Goal: Task Accomplishment & Management: Manage account settings

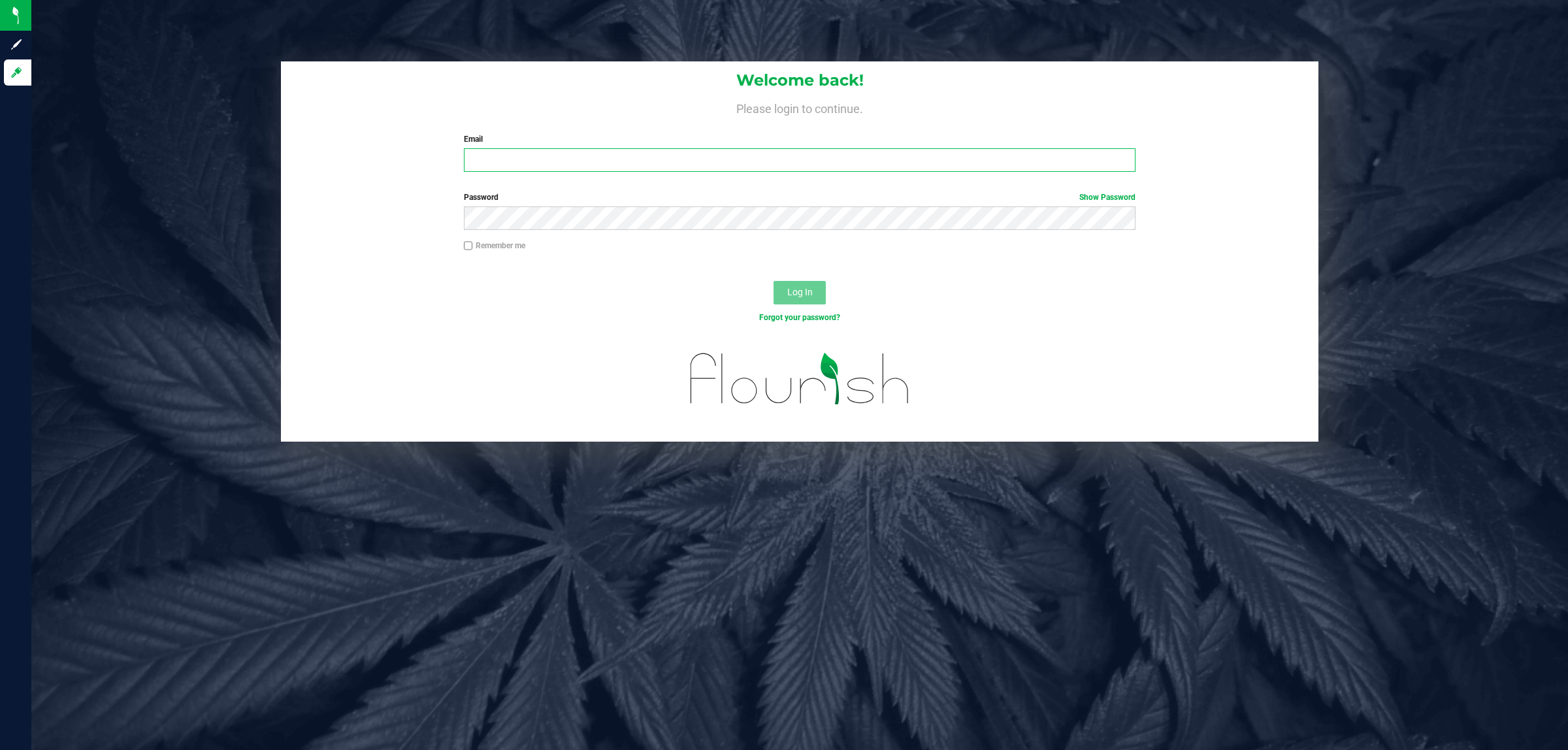
click at [497, 153] on input "Email" at bounding box center [800, 160] width 672 height 23
type input "[PERSON_NAME][EMAIL_ADDRESS][DOMAIN_NAME]"
click at [774, 281] on button "Log In" at bounding box center [800, 292] width 53 height 23
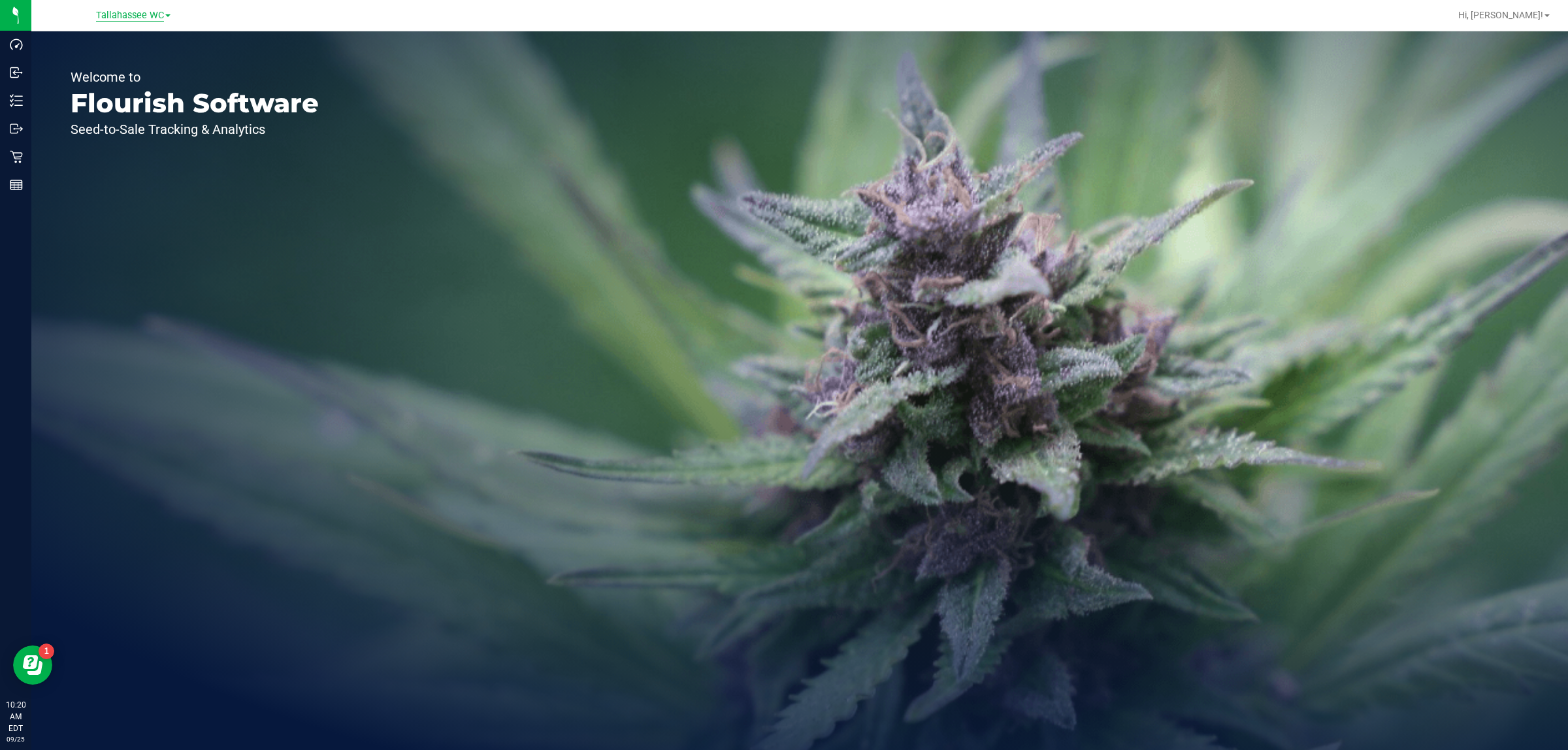
click at [122, 12] on span "Tallahassee WC" at bounding box center [130, 15] width 68 height 12
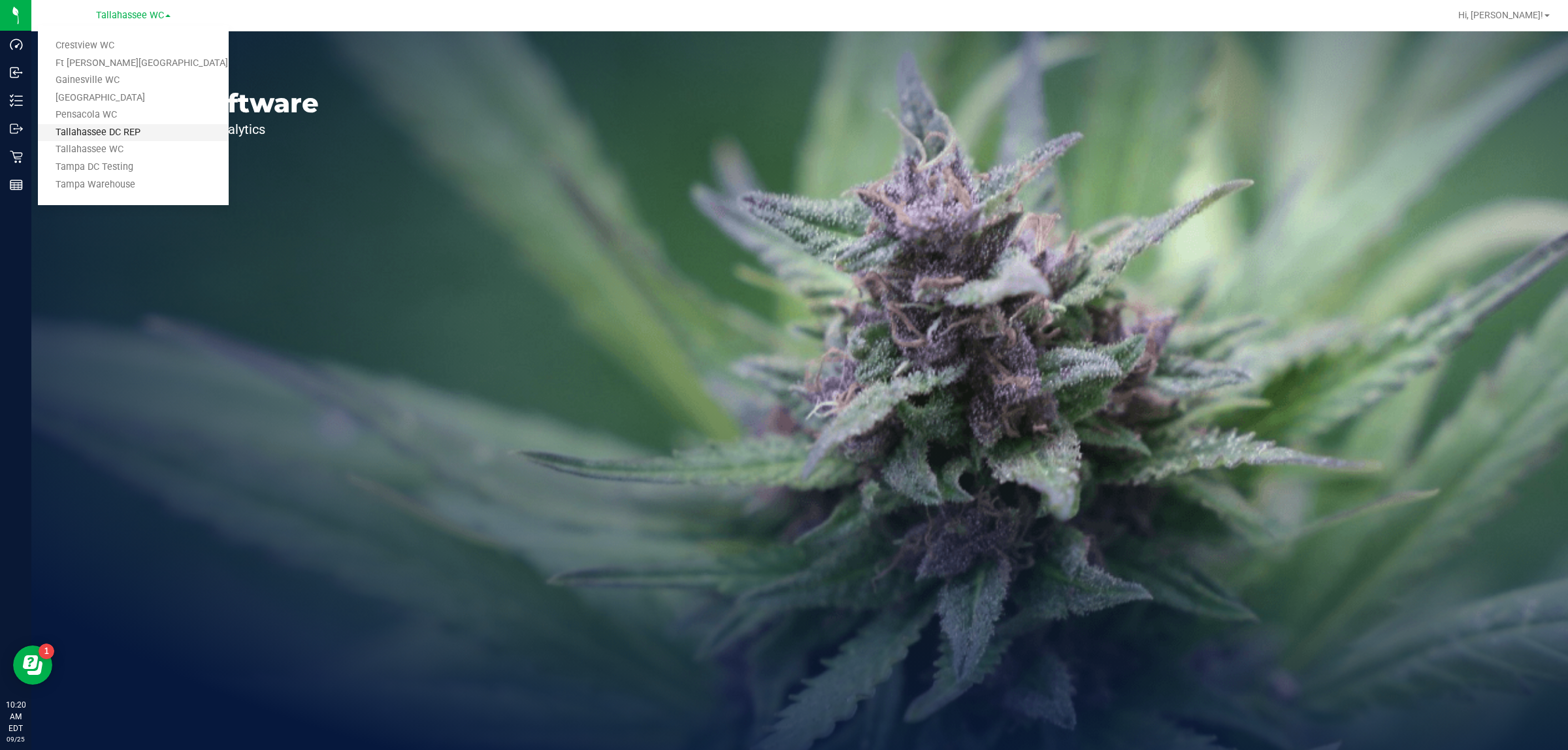
click at [148, 136] on link "Tallahassee DC REP" at bounding box center [133, 133] width 191 height 18
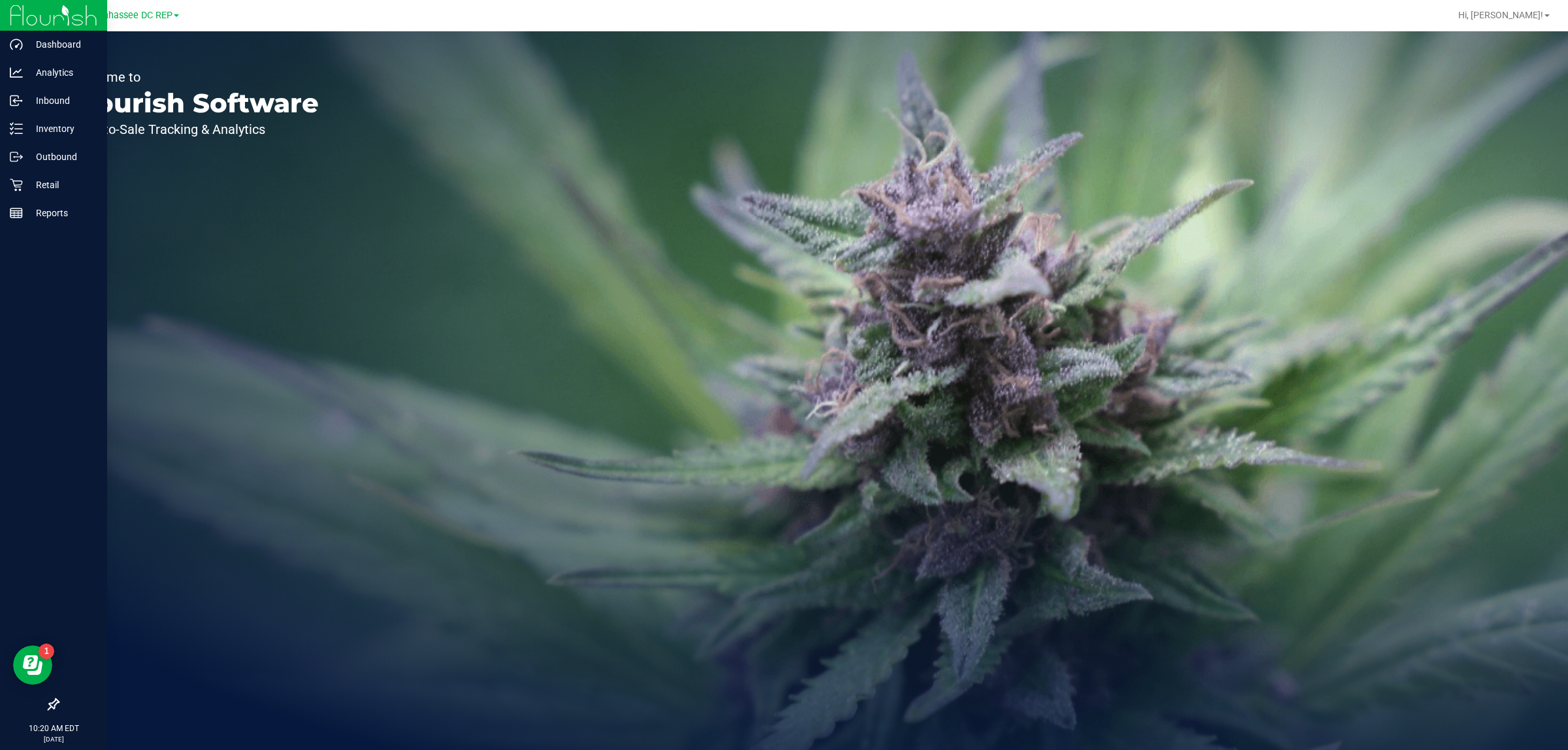
click at [57, 700] on icon at bounding box center [53, 704] width 12 height 12
click at [47, 706] on input "checkbox" at bounding box center [47, 706] width 0 height 0
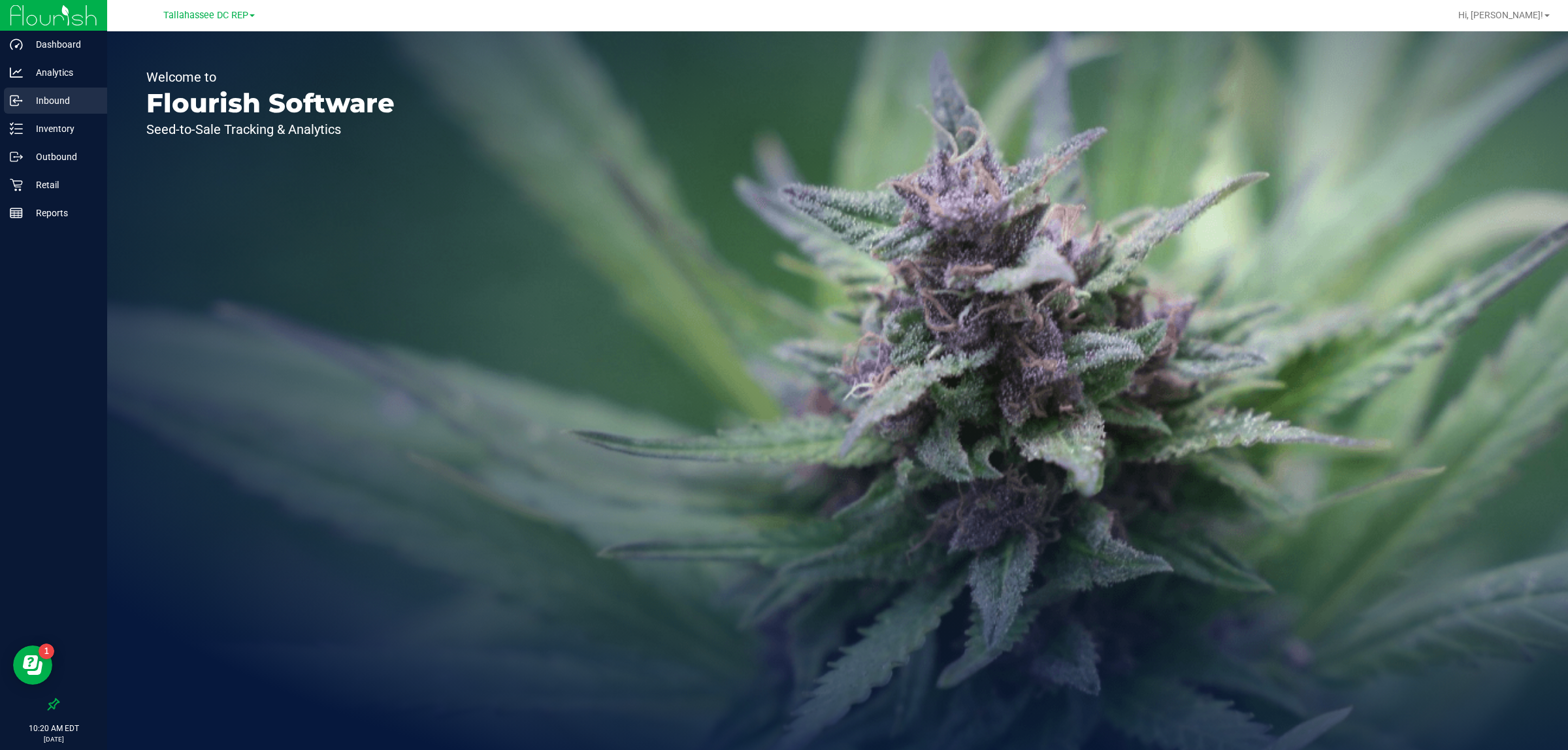
click at [67, 111] on div "Inbound" at bounding box center [56, 100] width 103 height 26
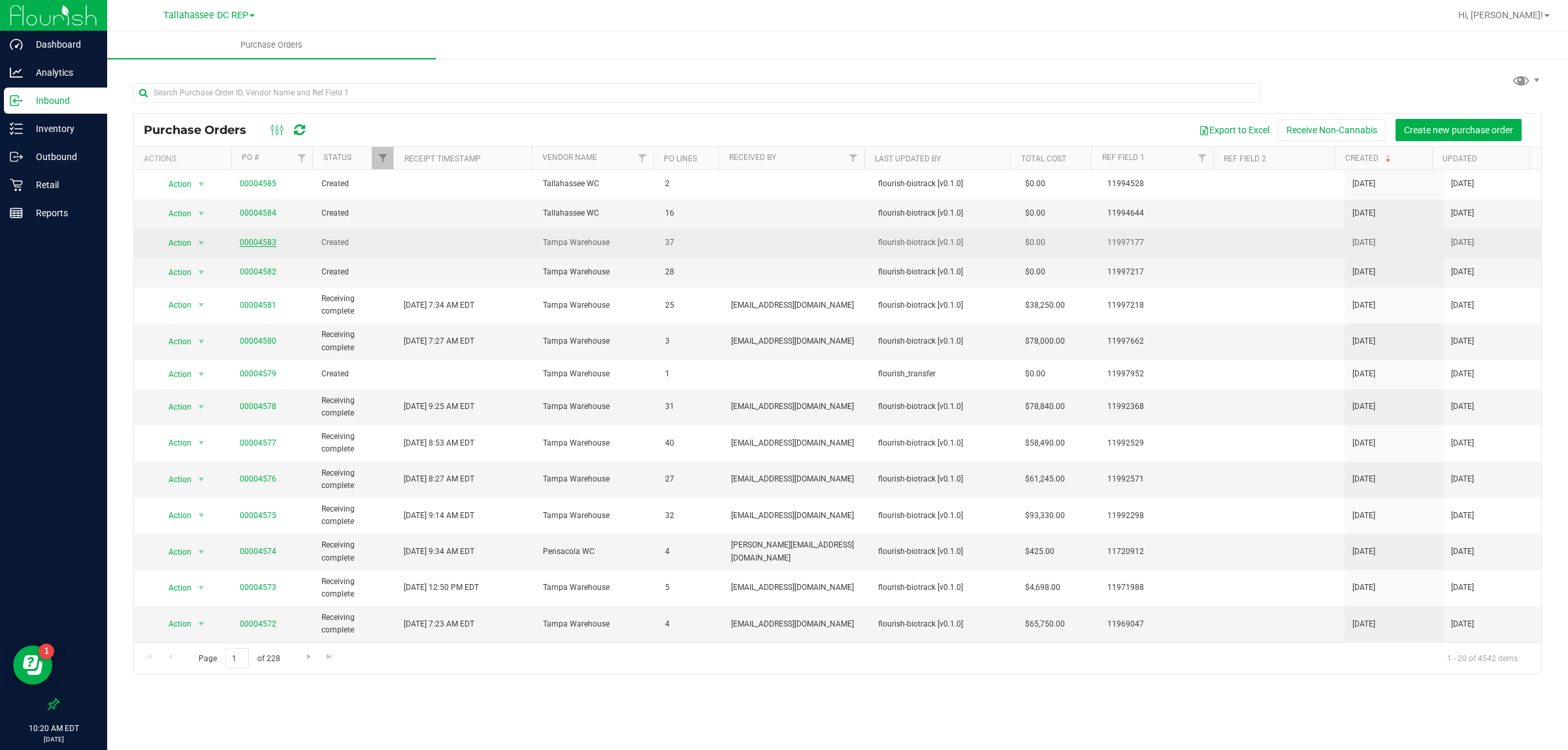
click at [259, 246] on link "00004583" at bounding box center [258, 241] width 36 height 9
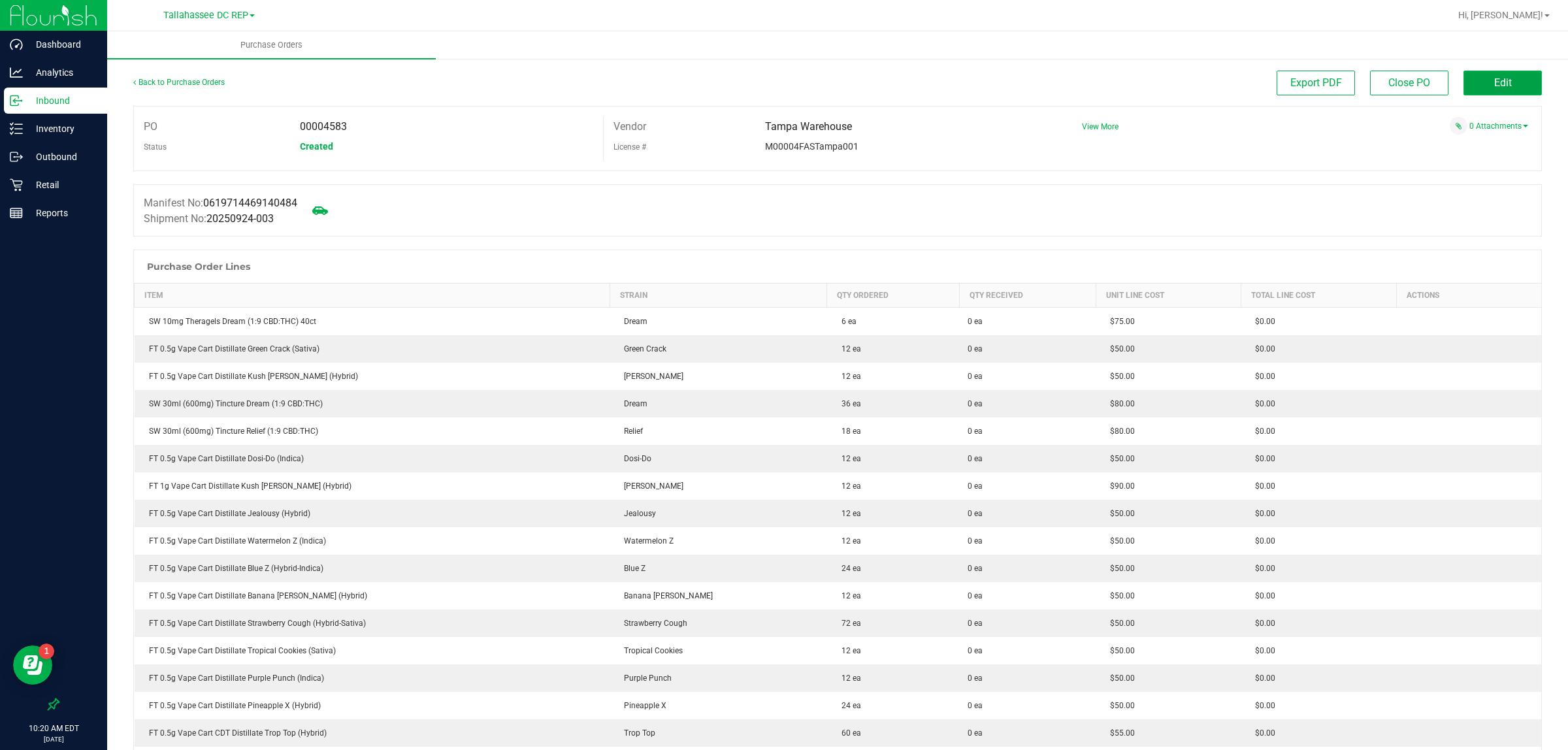
click at [1465, 85] on button "Edit" at bounding box center [1503, 82] width 78 height 25
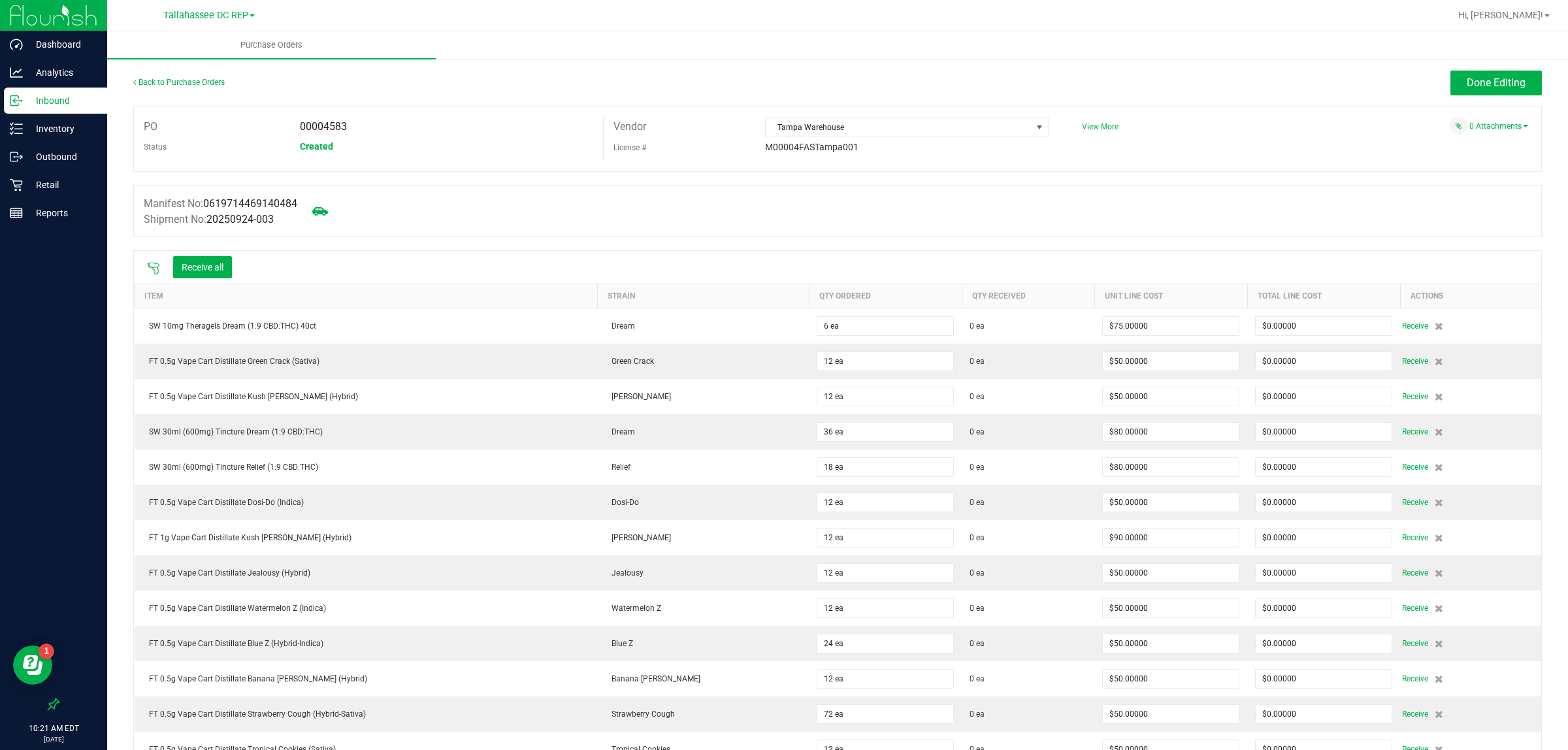
click at [145, 268] on div at bounding box center [153, 267] width 26 height 13
click at [152, 269] on icon at bounding box center [153, 268] width 13 height 13
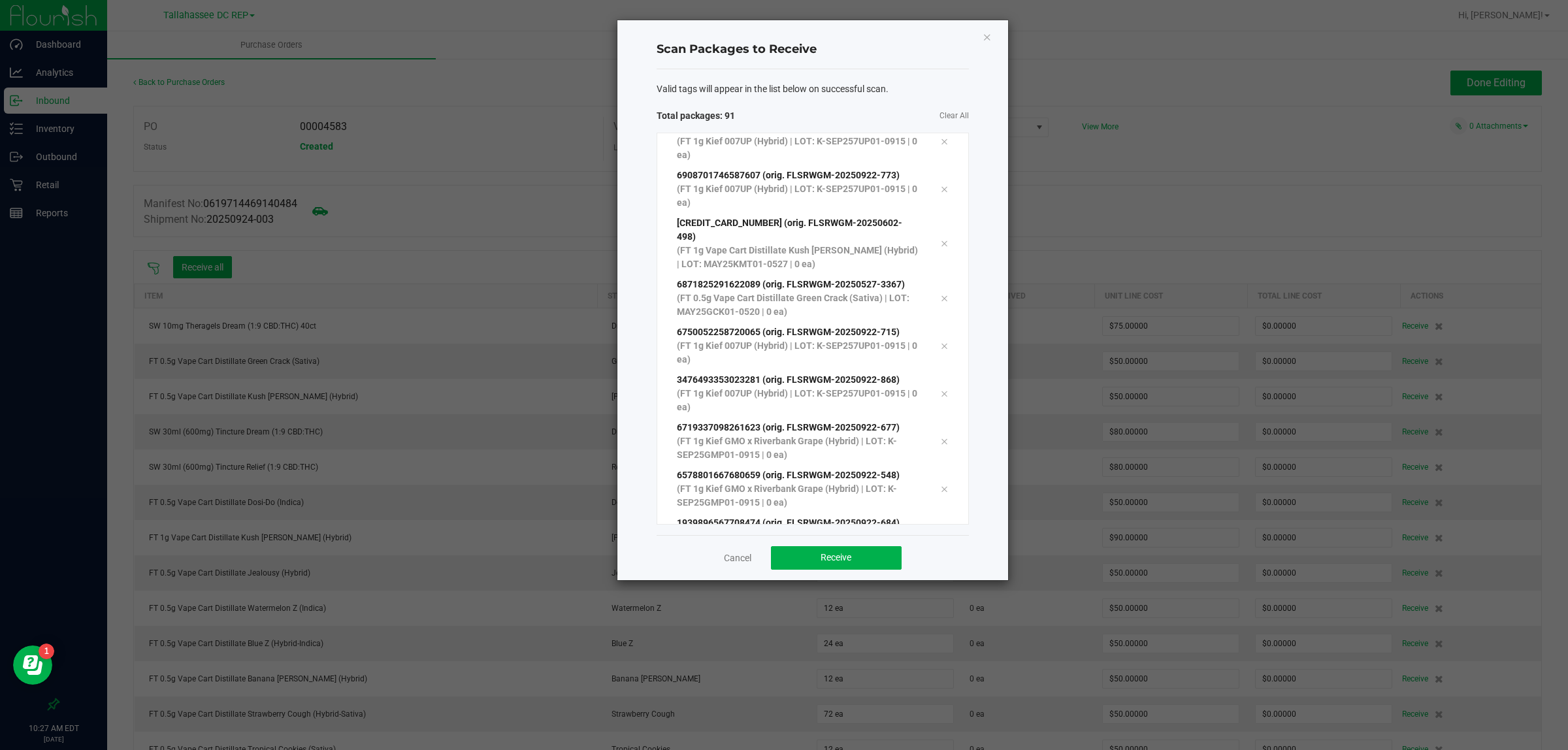
scroll to position [3980, 0]
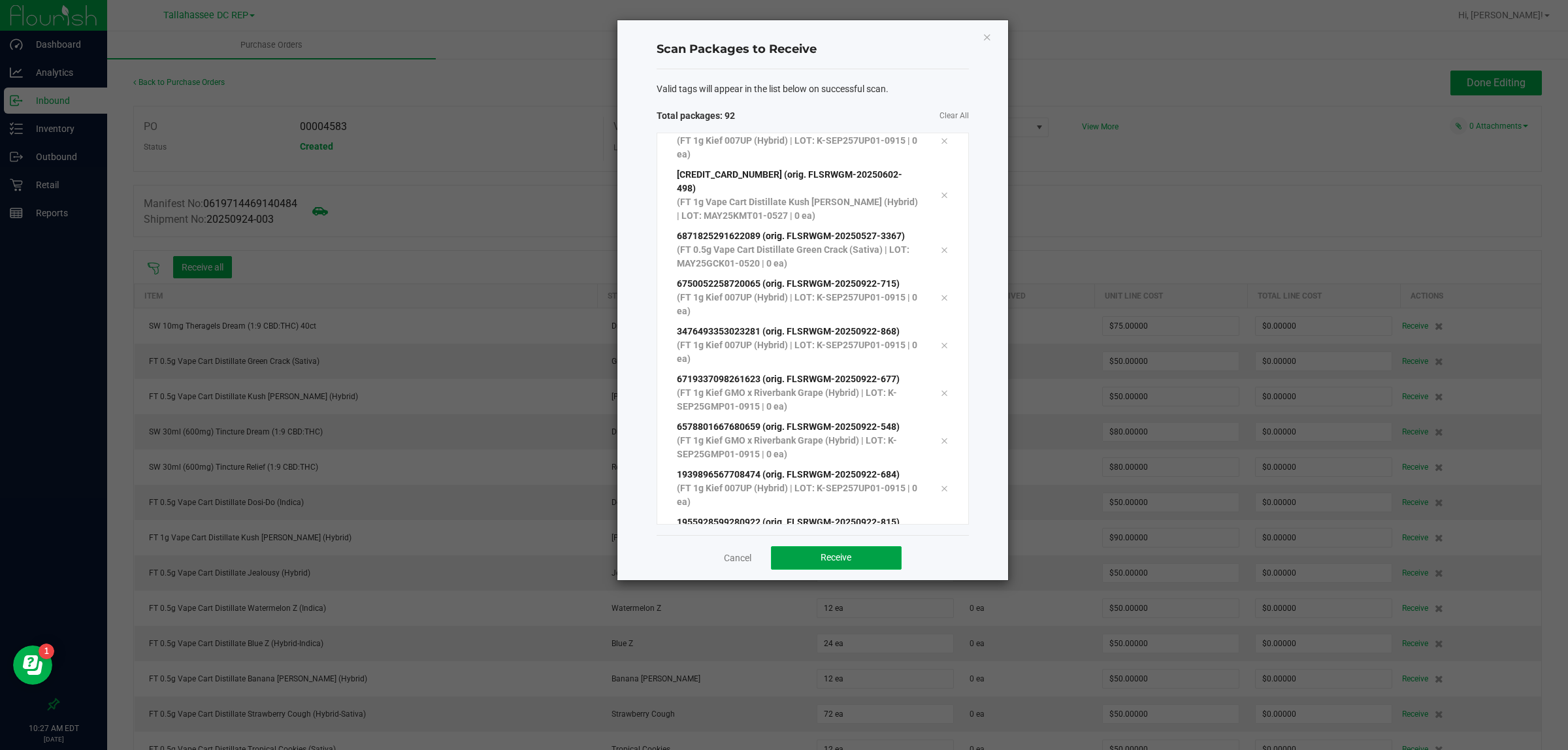
click at [834, 562] on span "Receive" at bounding box center [836, 557] width 31 height 10
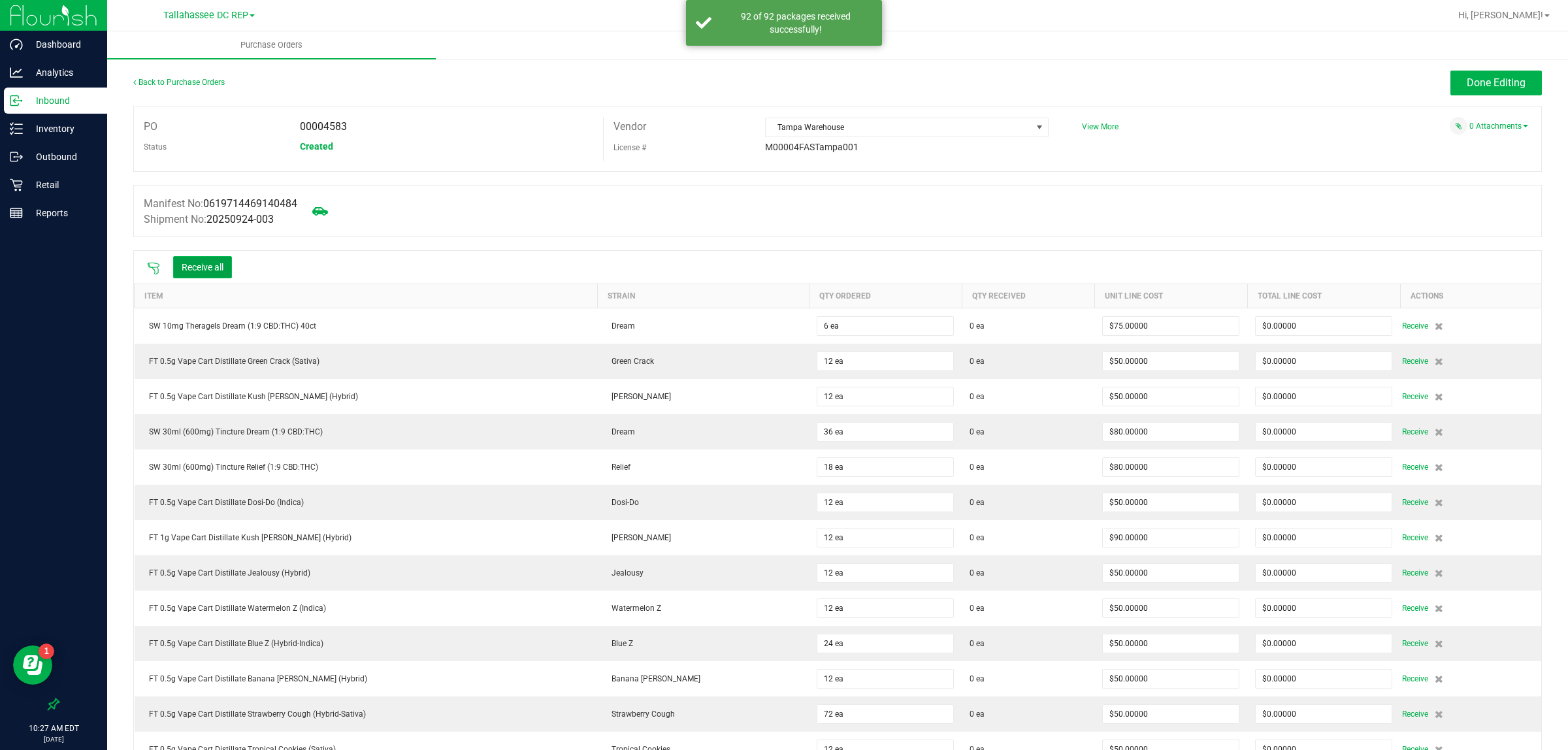
click at [207, 275] on button "Receive all" at bounding box center [202, 267] width 59 height 23
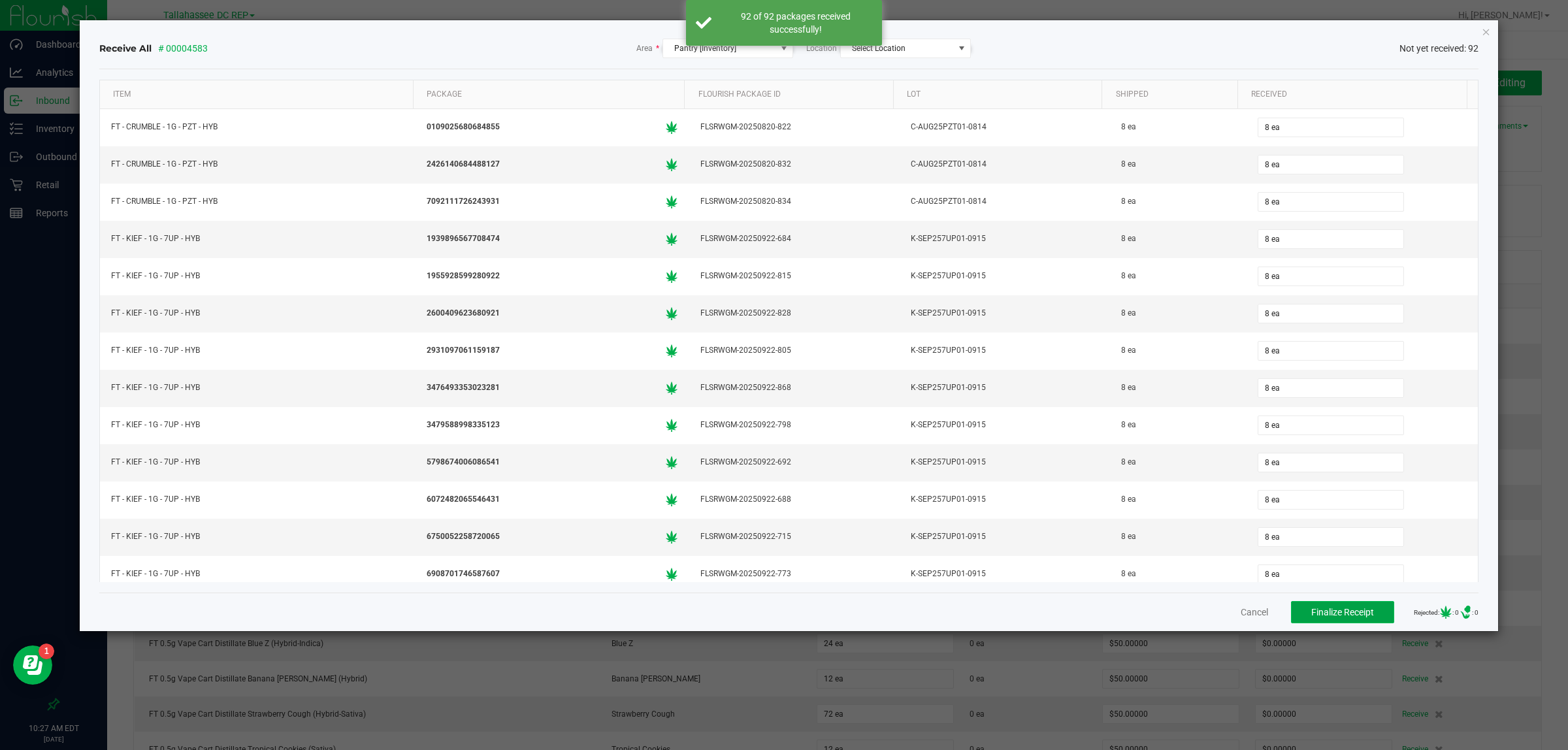
click at [1296, 619] on button "Finalize Receipt" at bounding box center [1343, 612] width 103 height 23
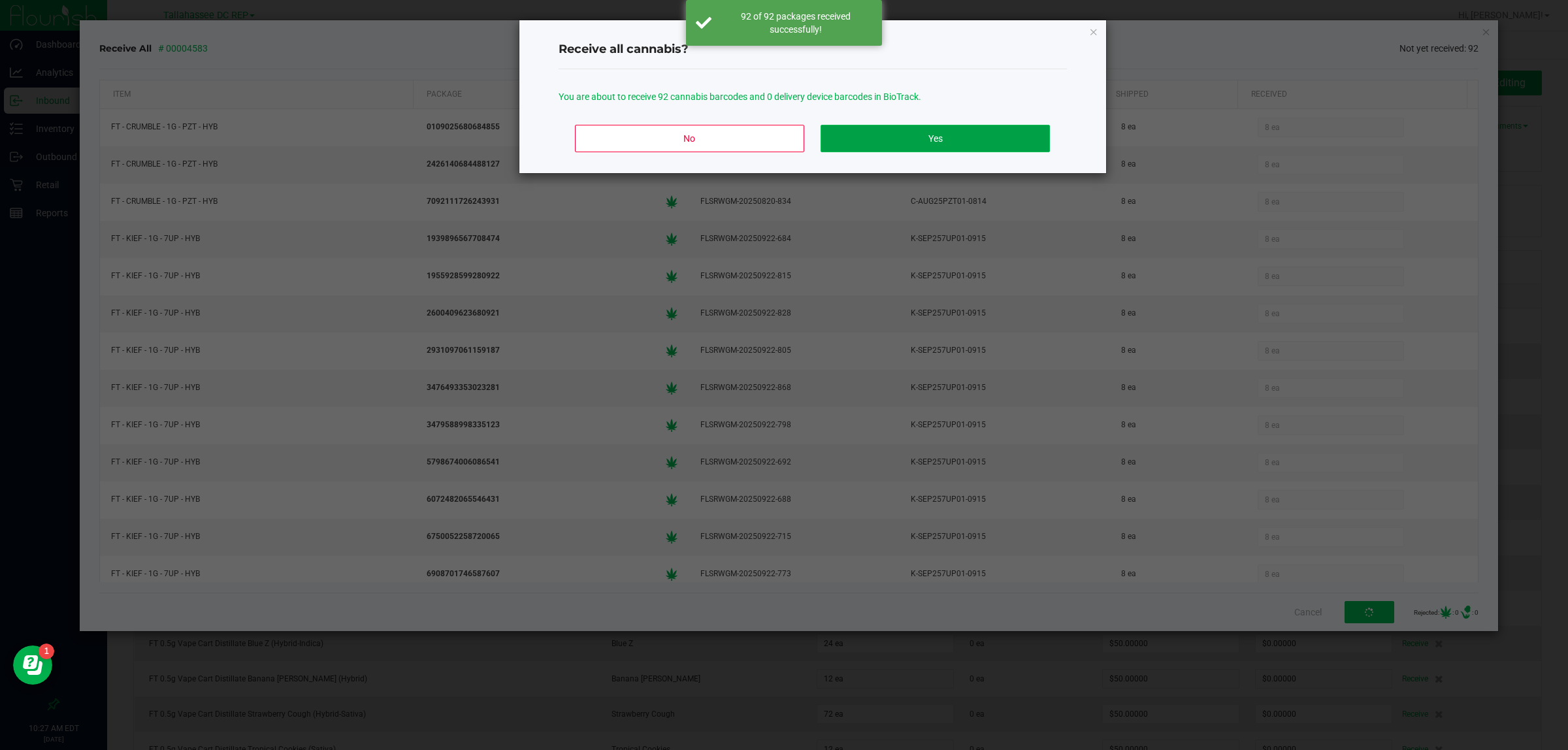
click at [881, 137] on button "Yes" at bounding box center [935, 139] width 229 height 27
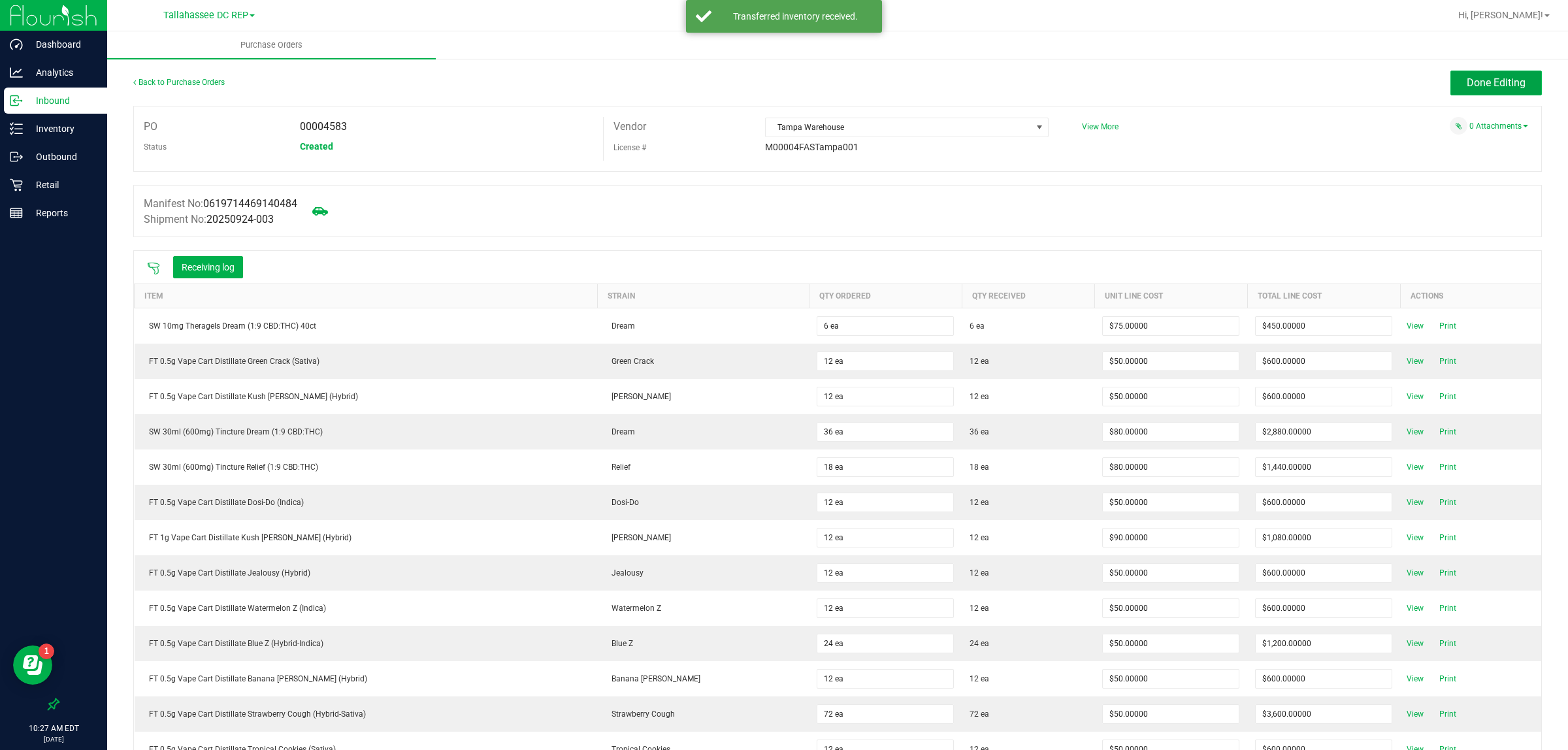
click at [1467, 82] on span "Done Editing" at bounding box center [1496, 82] width 59 height 12
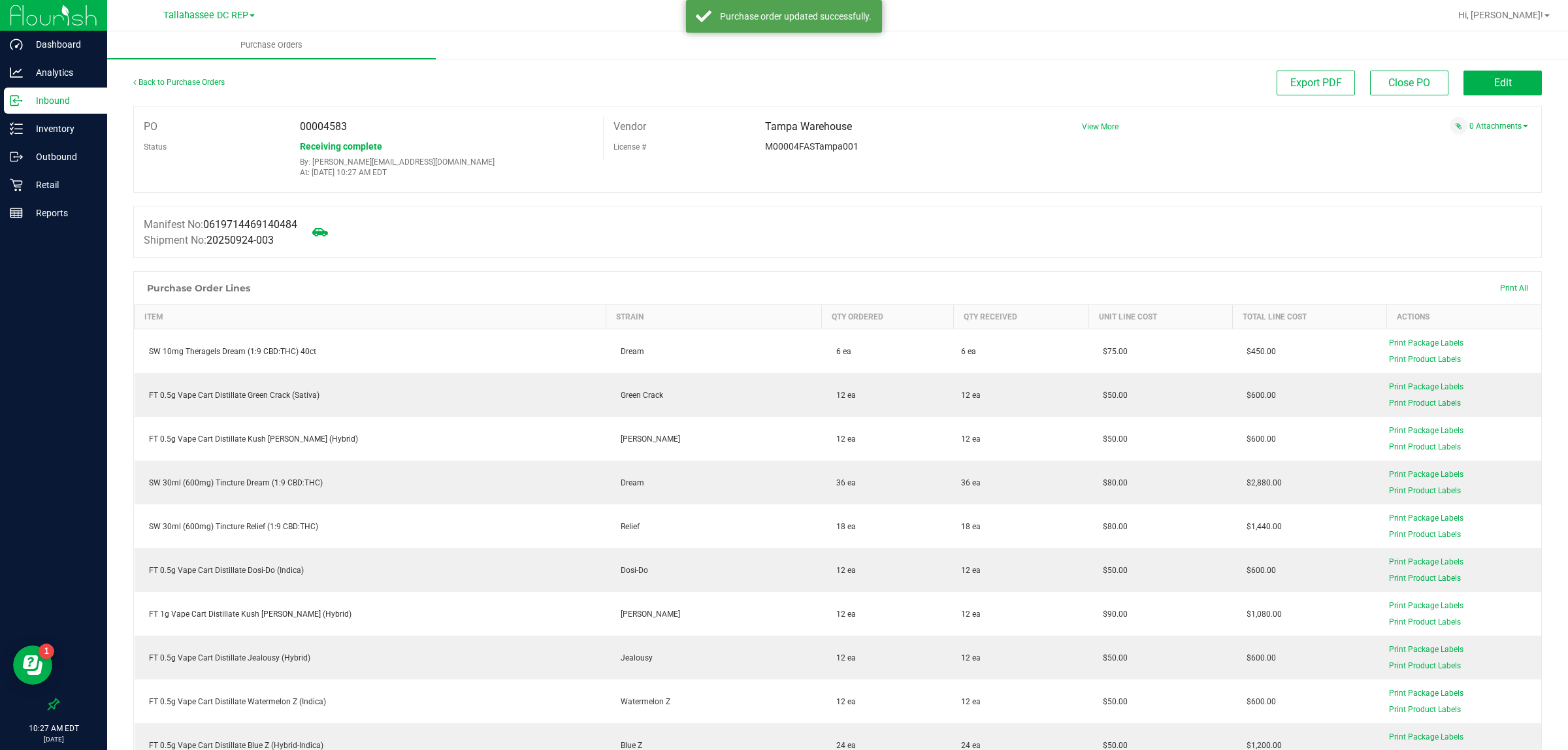
click at [101, 96] on div "Inbound" at bounding box center [56, 100] width 103 height 26
